Goal: Navigation & Orientation: Find specific page/section

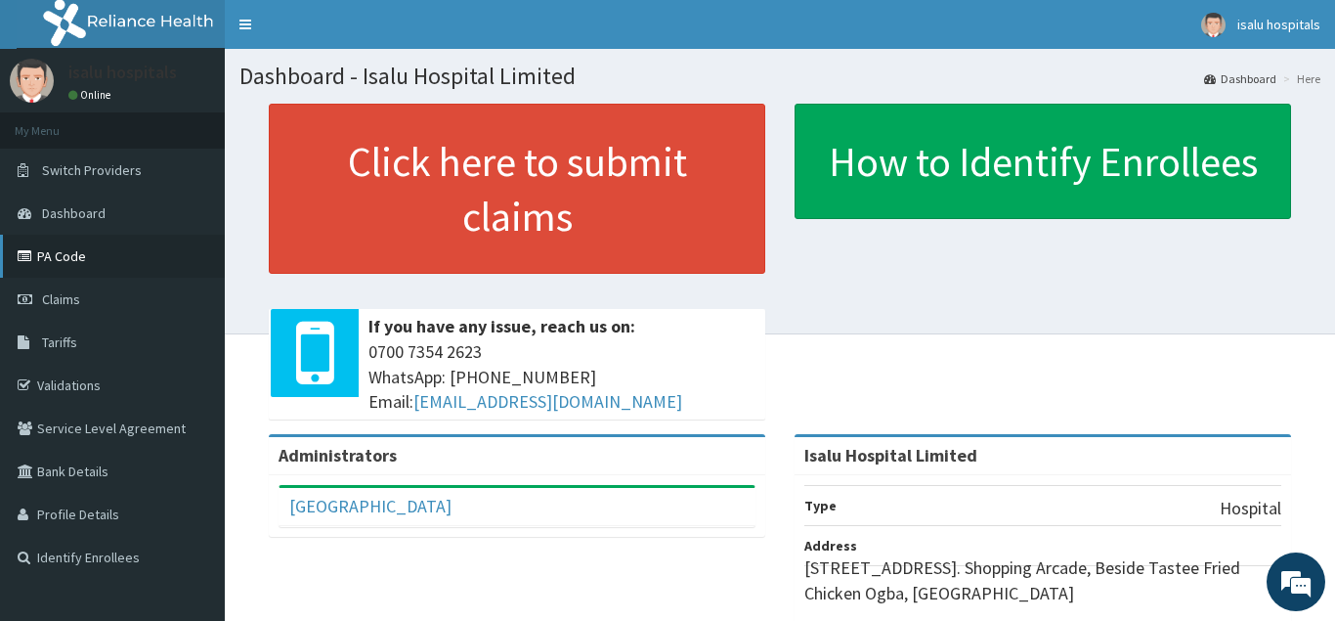
click at [128, 247] on link "PA Code" at bounding box center [112, 256] width 225 height 43
click at [71, 303] on span "Claims" at bounding box center [61, 299] width 38 height 18
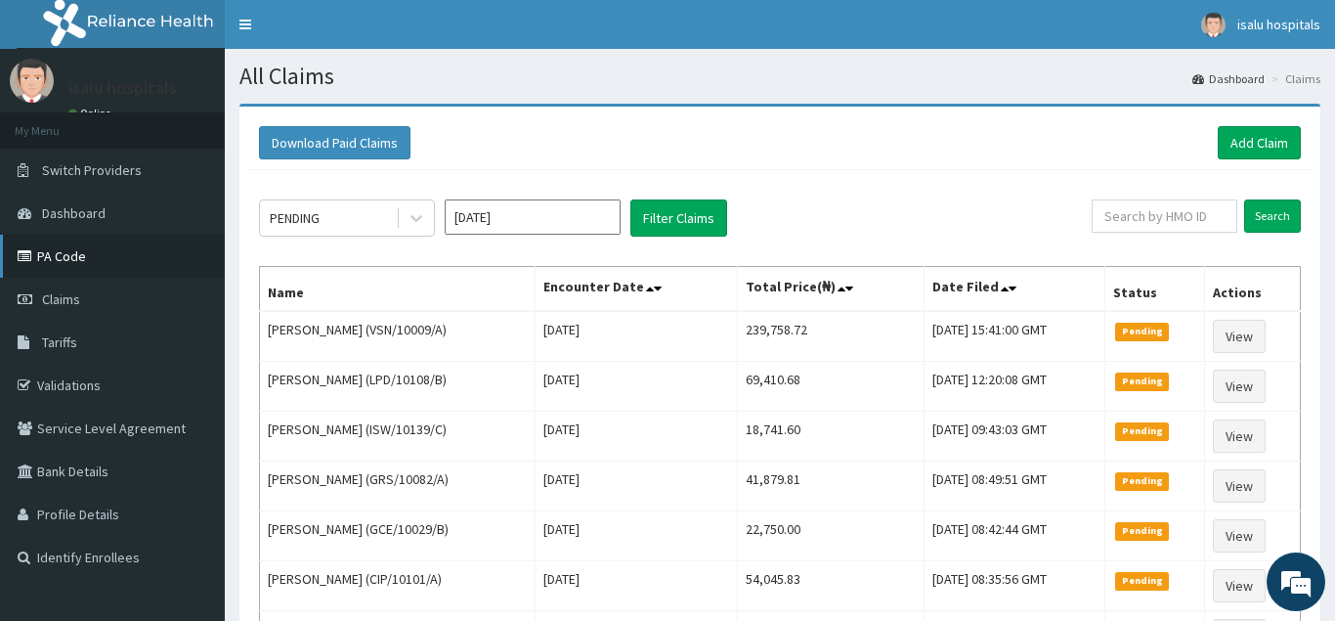
click at [66, 269] on link "PA Code" at bounding box center [112, 256] width 225 height 43
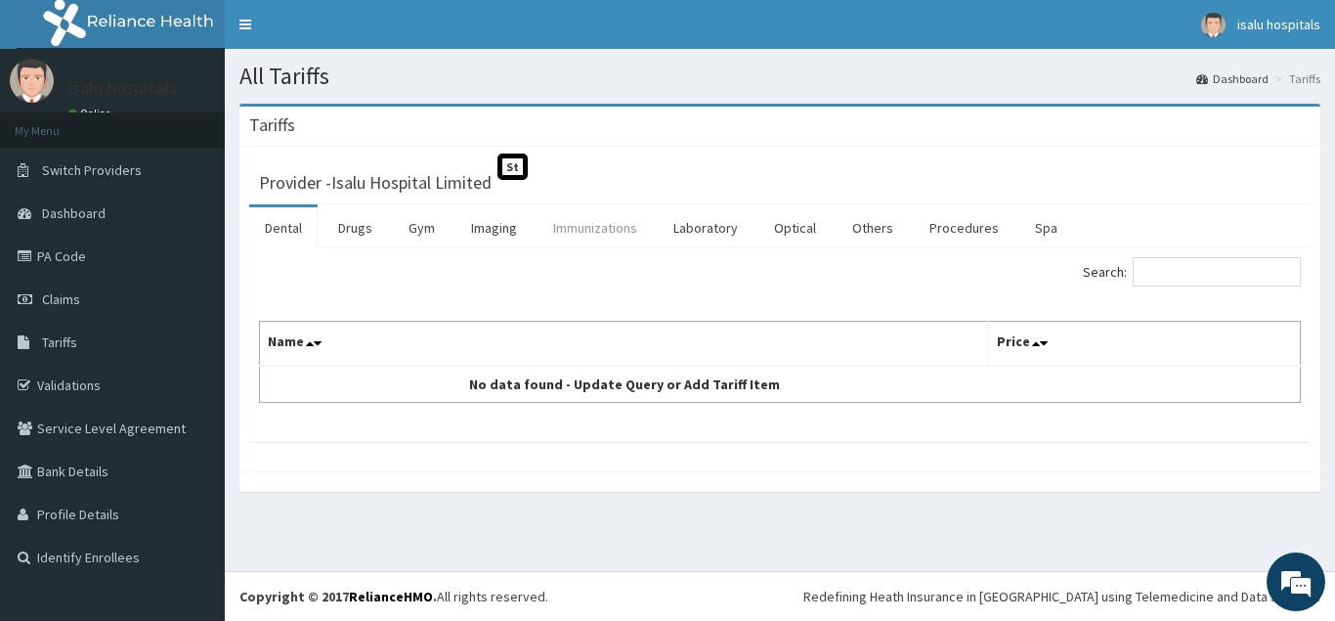
click at [612, 234] on link "Immunizations" at bounding box center [595, 227] width 115 height 41
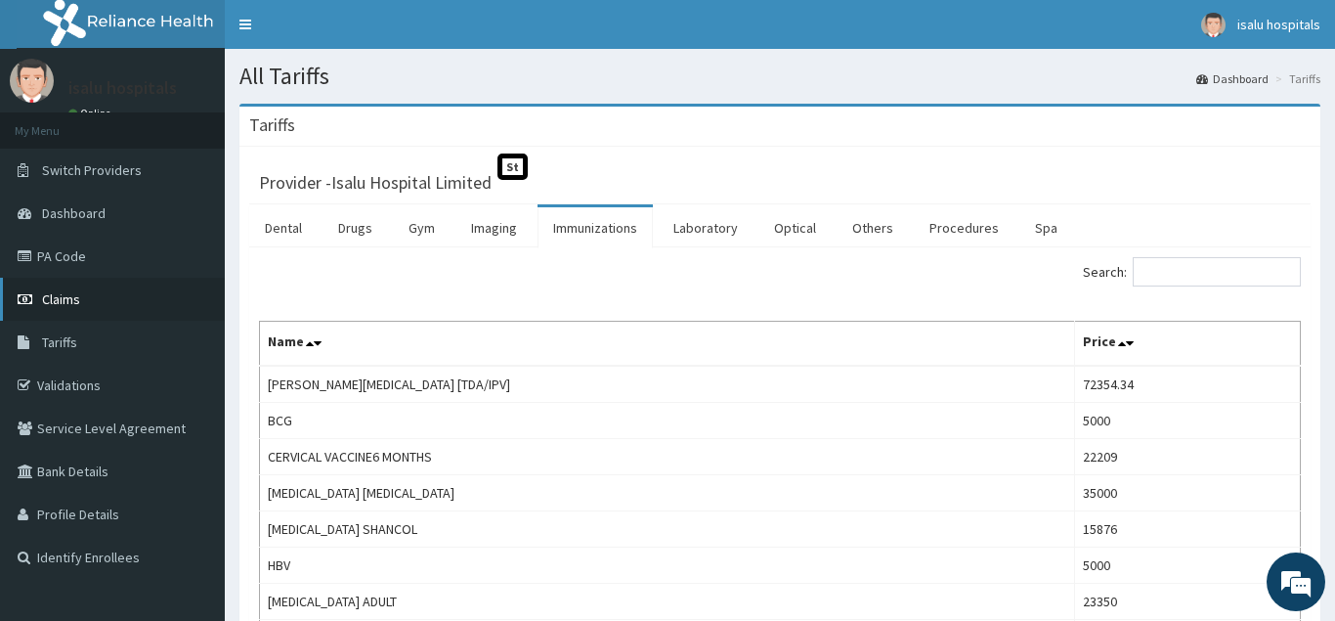
click at [102, 307] on link "Claims" at bounding box center [112, 299] width 225 height 43
